Goal: Task Accomplishment & Management: Use online tool/utility

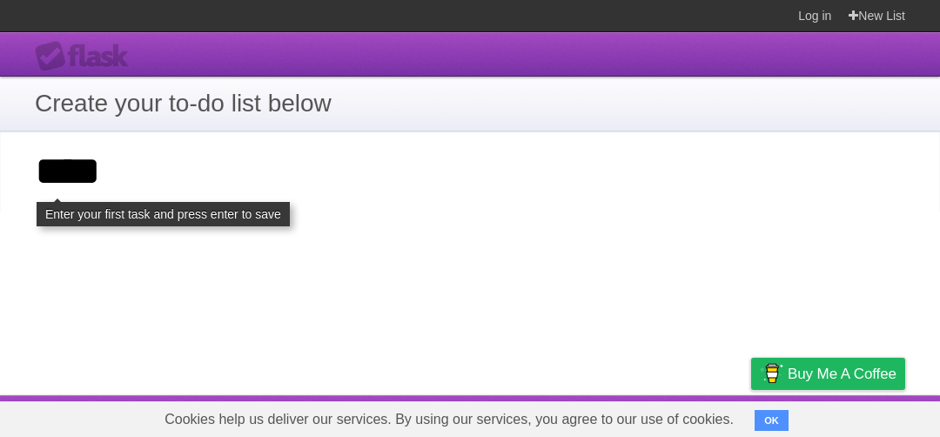
click input "**********" at bounding box center [0, 0] width 0 height 0
type input "********"
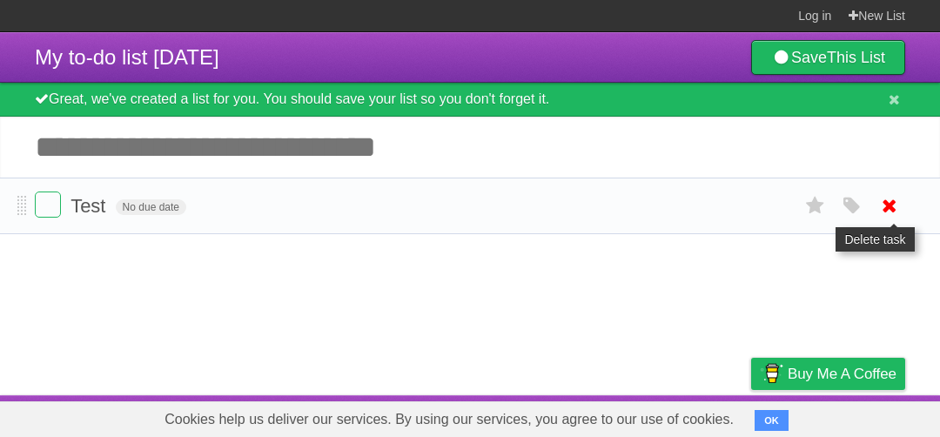
click at [893, 211] on icon at bounding box center [889, 205] width 24 height 29
